Goal: Transaction & Acquisition: Subscribe to service/newsletter

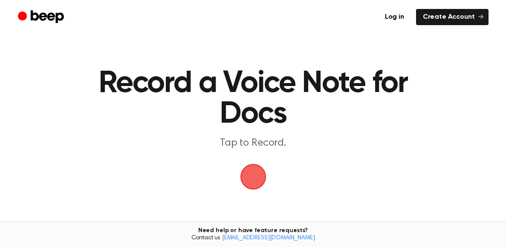
click at [252, 175] on span "button" at bounding box center [253, 177] width 24 height 24
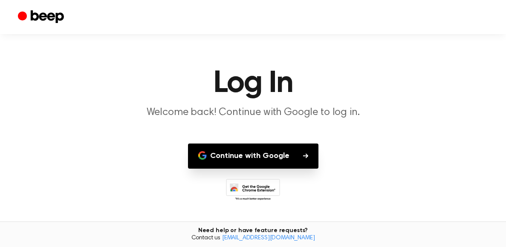
scroll to position [15, 0]
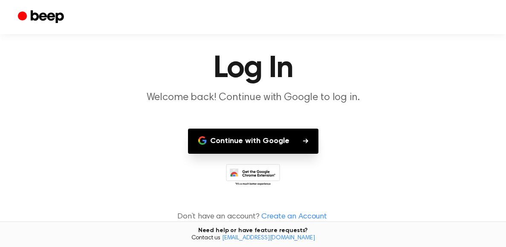
click at [268, 142] on button "Continue with Google" at bounding box center [253, 141] width 131 height 25
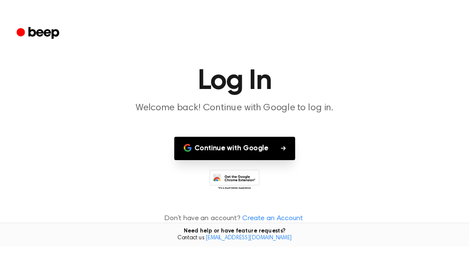
scroll to position [0, 0]
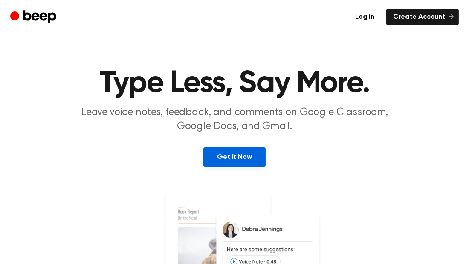
click at [227, 161] on link "Get It Now" at bounding box center [234, 158] width 62 height 20
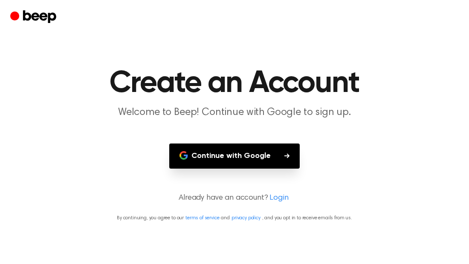
click at [226, 154] on button "Continue with Google" at bounding box center [234, 156] width 131 height 25
click at [199, 203] on p "Already have an account? Login" at bounding box center [234, 199] width 449 height 12
click at [199, 196] on p "Already have an account? Login" at bounding box center [234, 199] width 449 height 12
click at [287, 156] on icon "button" at bounding box center [286, 156] width 5 height 5
click at [224, 155] on button "Continue with Google" at bounding box center [234, 156] width 131 height 25
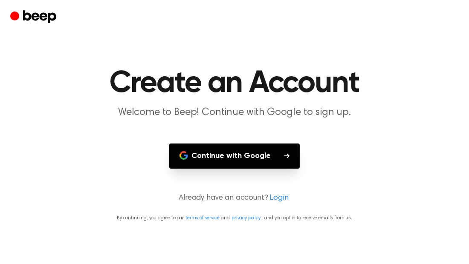
click at [221, 168] on button "Continue with Google" at bounding box center [234, 156] width 131 height 25
